Goal: Browse casually

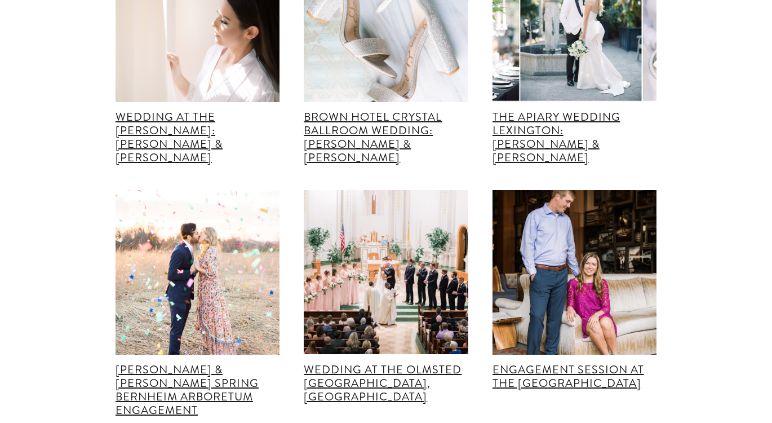
scroll to position [22846, 0]
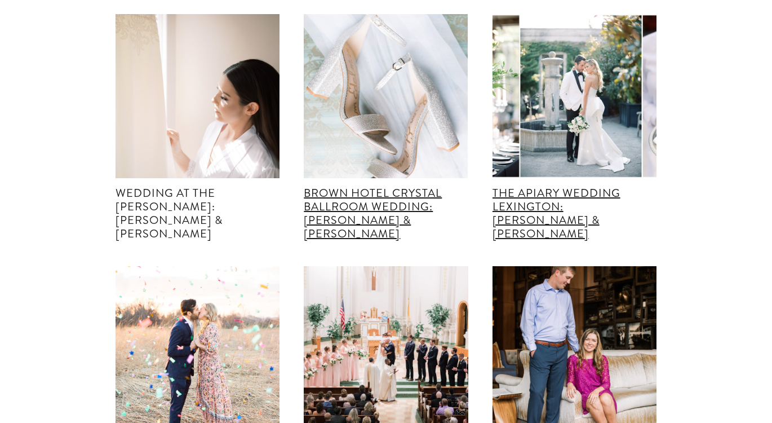
click at [145, 185] on link "Wedding at The [PERSON_NAME]: [PERSON_NAME] & [PERSON_NAME]" at bounding box center [169, 213] width 107 height 57
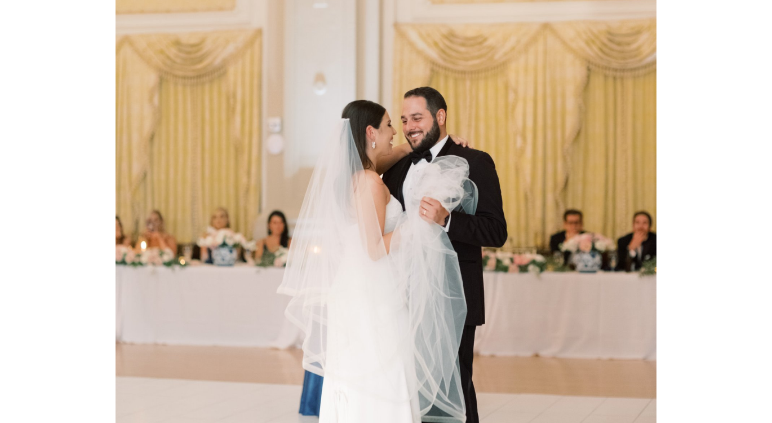
scroll to position [9170, 0]
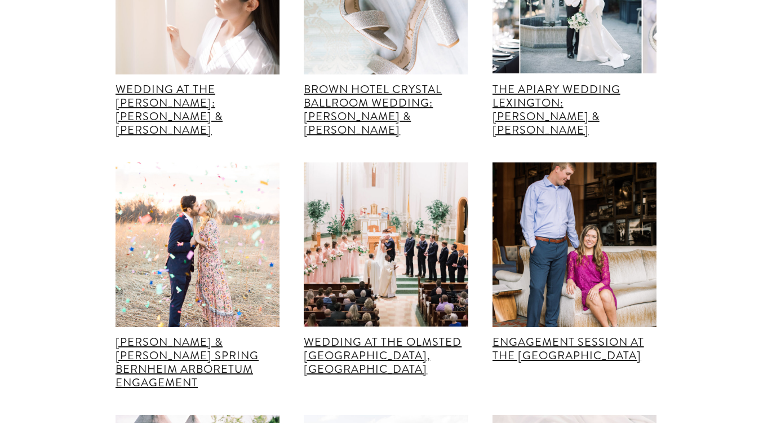
scroll to position [23114, 0]
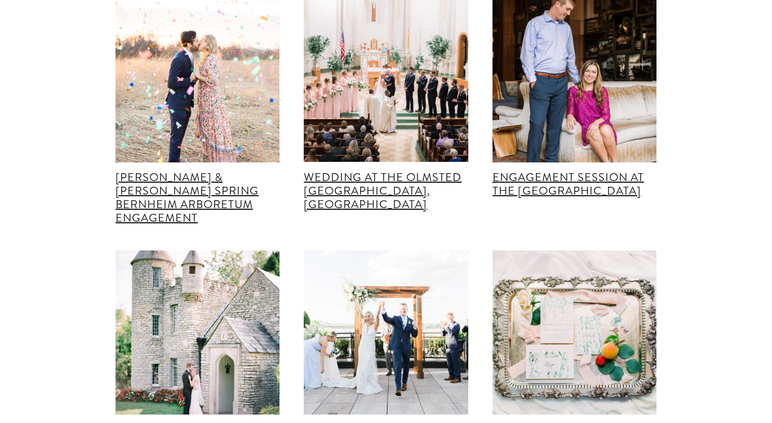
click at [177, 282] on img at bounding box center [198, 331] width 164 height 212
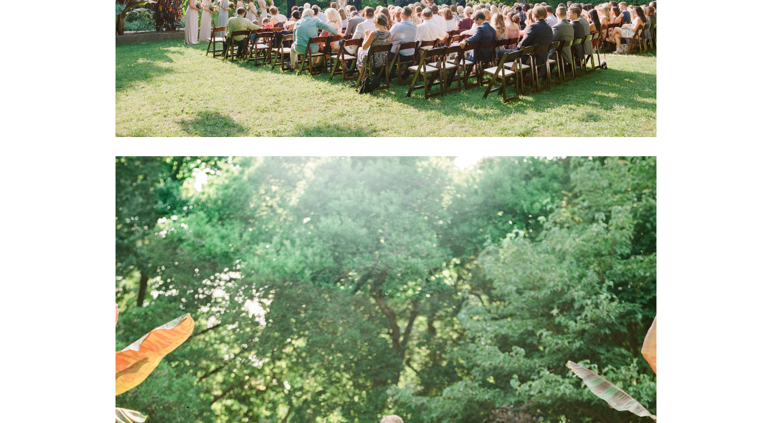
scroll to position [18871, 0]
